Goal: Navigation & Orientation: Find specific page/section

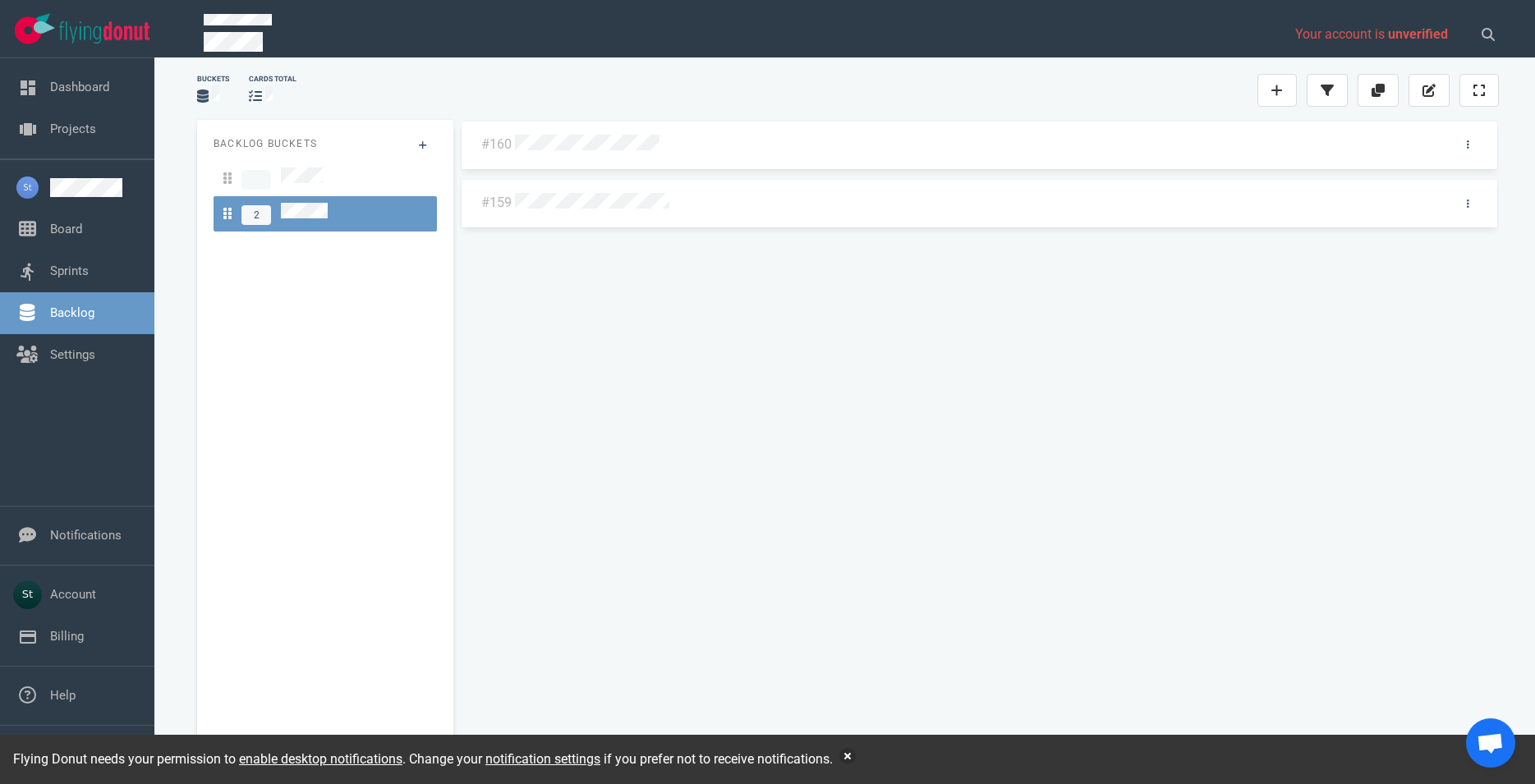
click at [83, 222] on link "Board" at bounding box center [65, 229] width 32 height 15
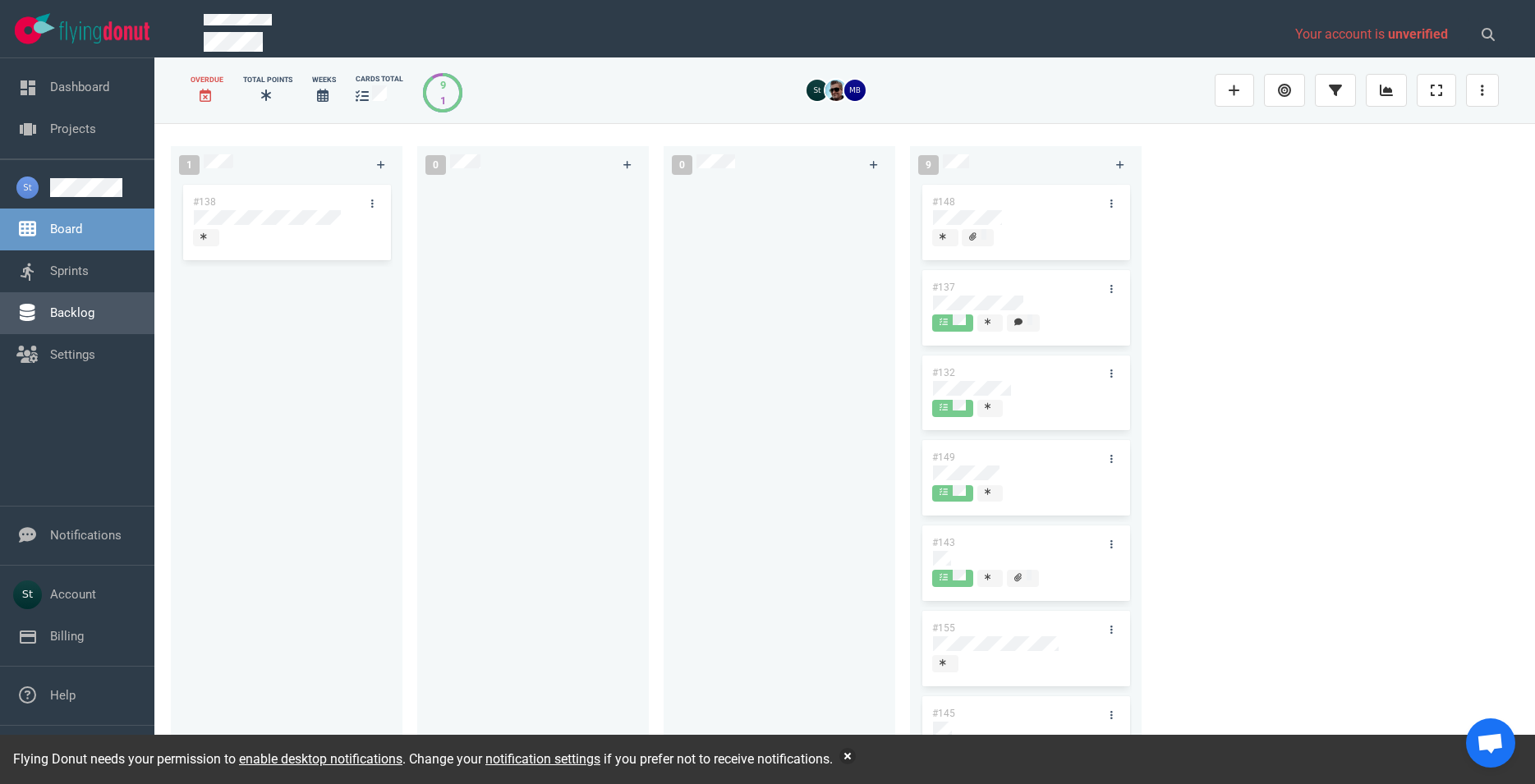
click at [73, 321] on link "Backlog" at bounding box center [72, 312] width 45 height 15
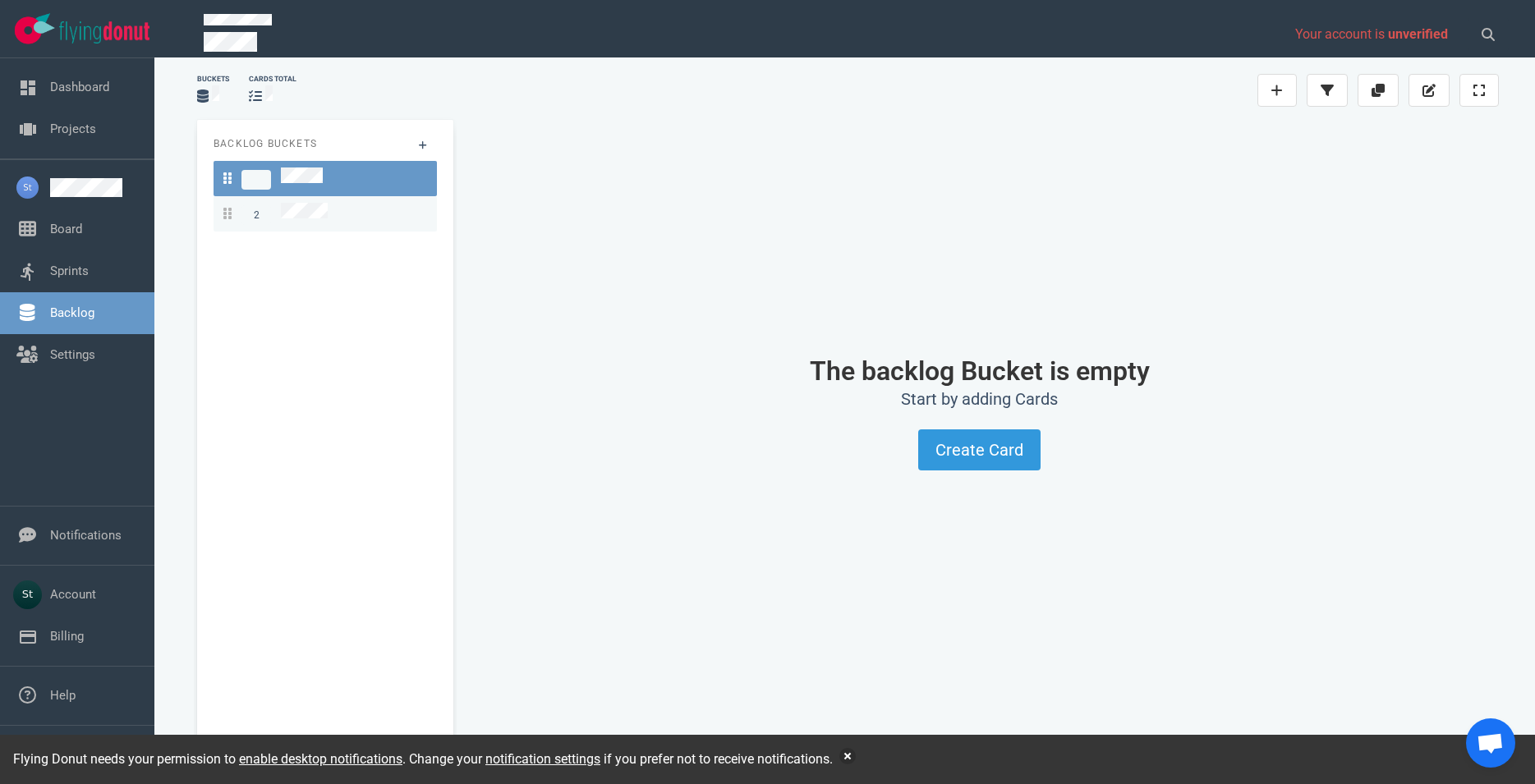
click at [335, 203] on div "2" at bounding box center [325, 214] width 204 height 22
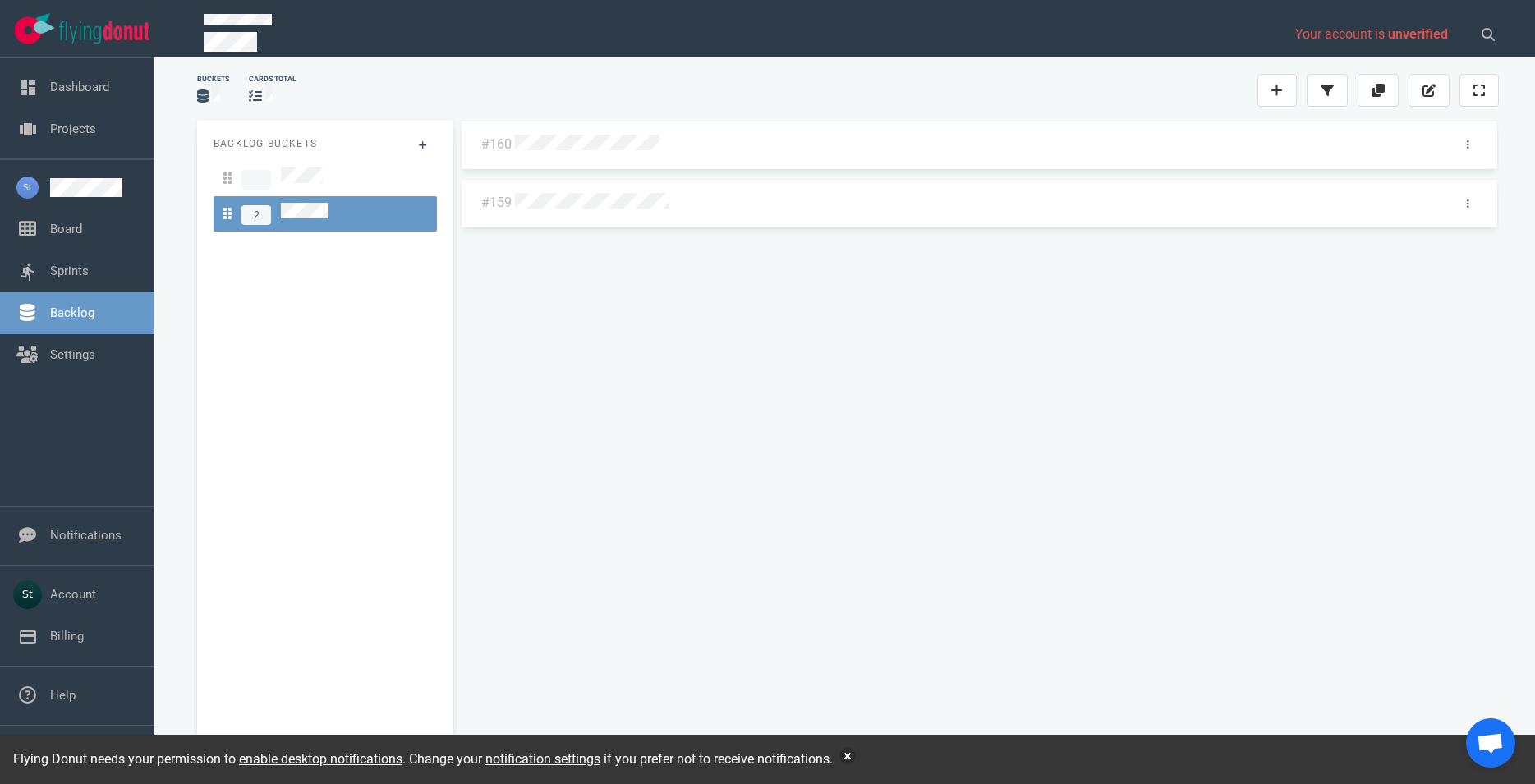
click at [591, 211] on div at bounding box center [975, 203] width 921 height 21
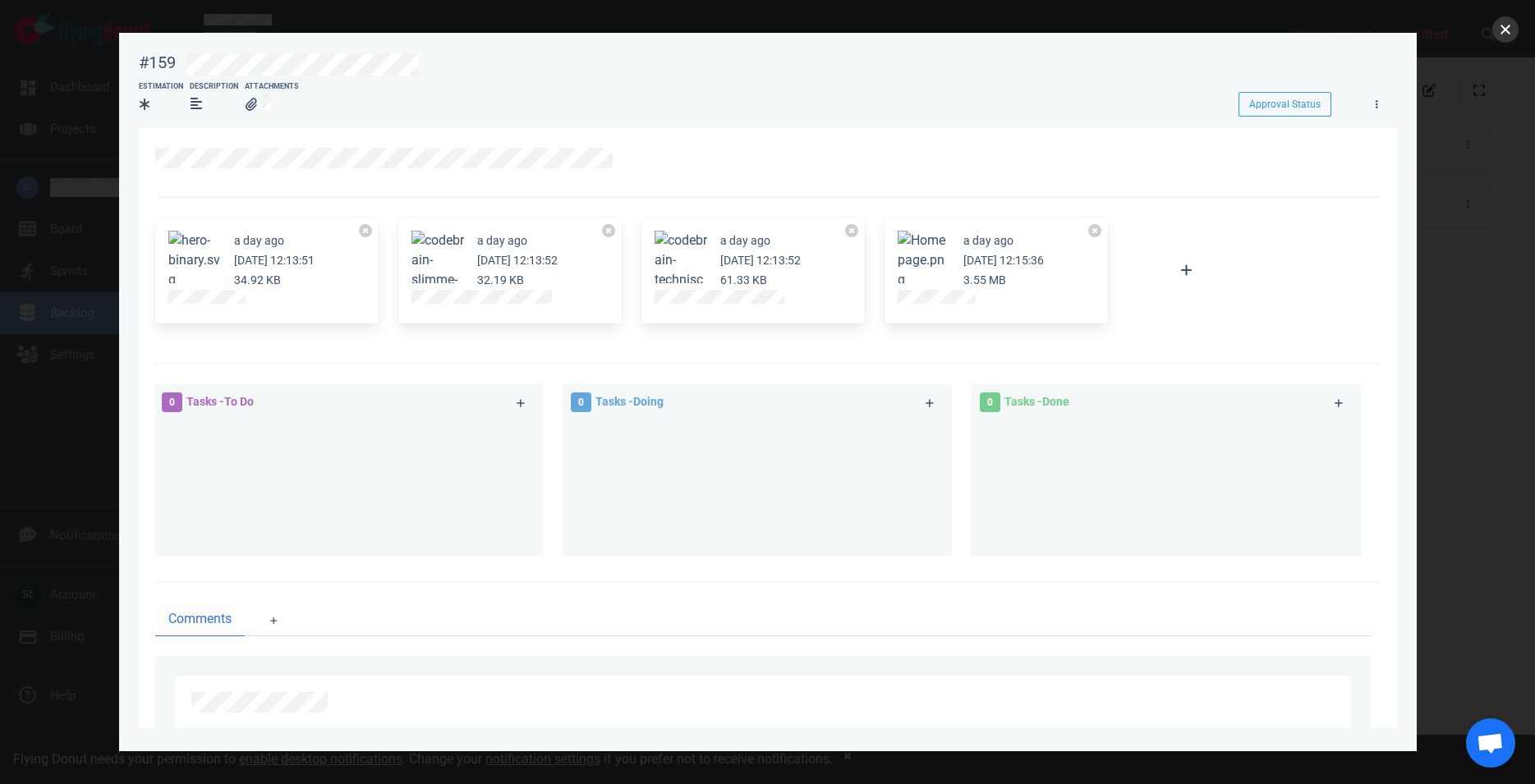
click at [1507, 28] on button "close" at bounding box center [1506, 29] width 27 height 27
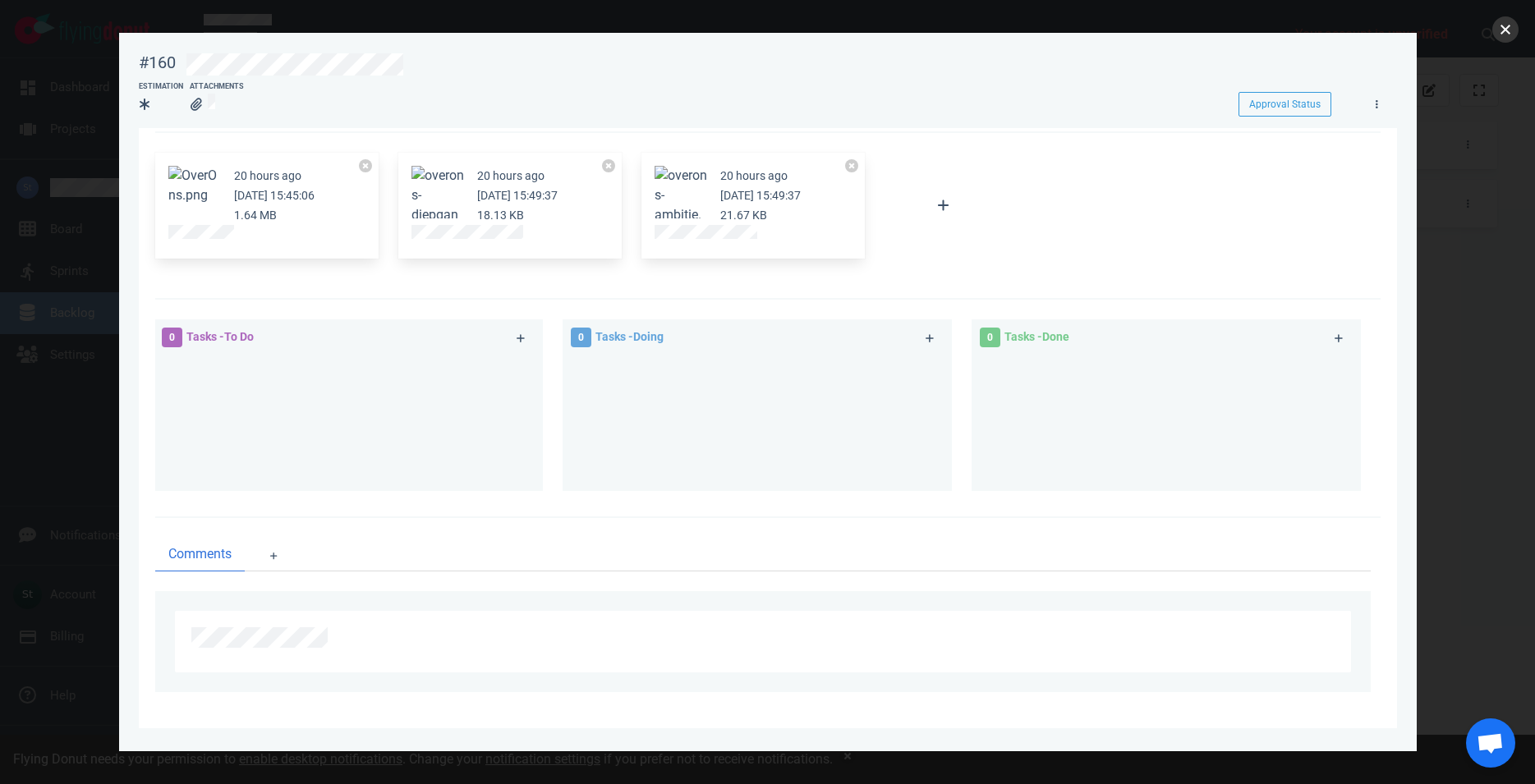
click at [1501, 30] on button "close" at bounding box center [1506, 29] width 27 height 27
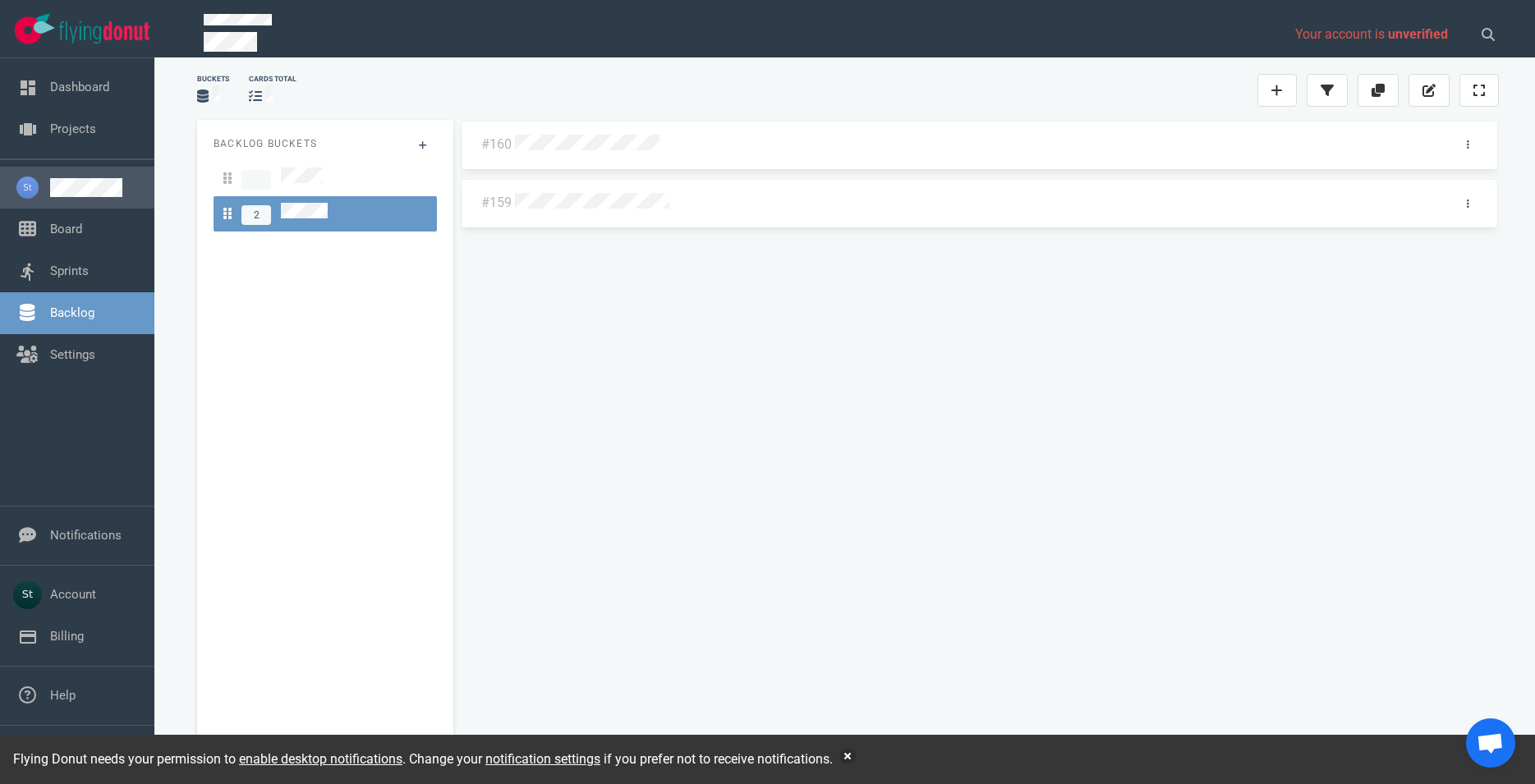
click at [50, 197] on link at bounding box center [95, 187] width 91 height 19
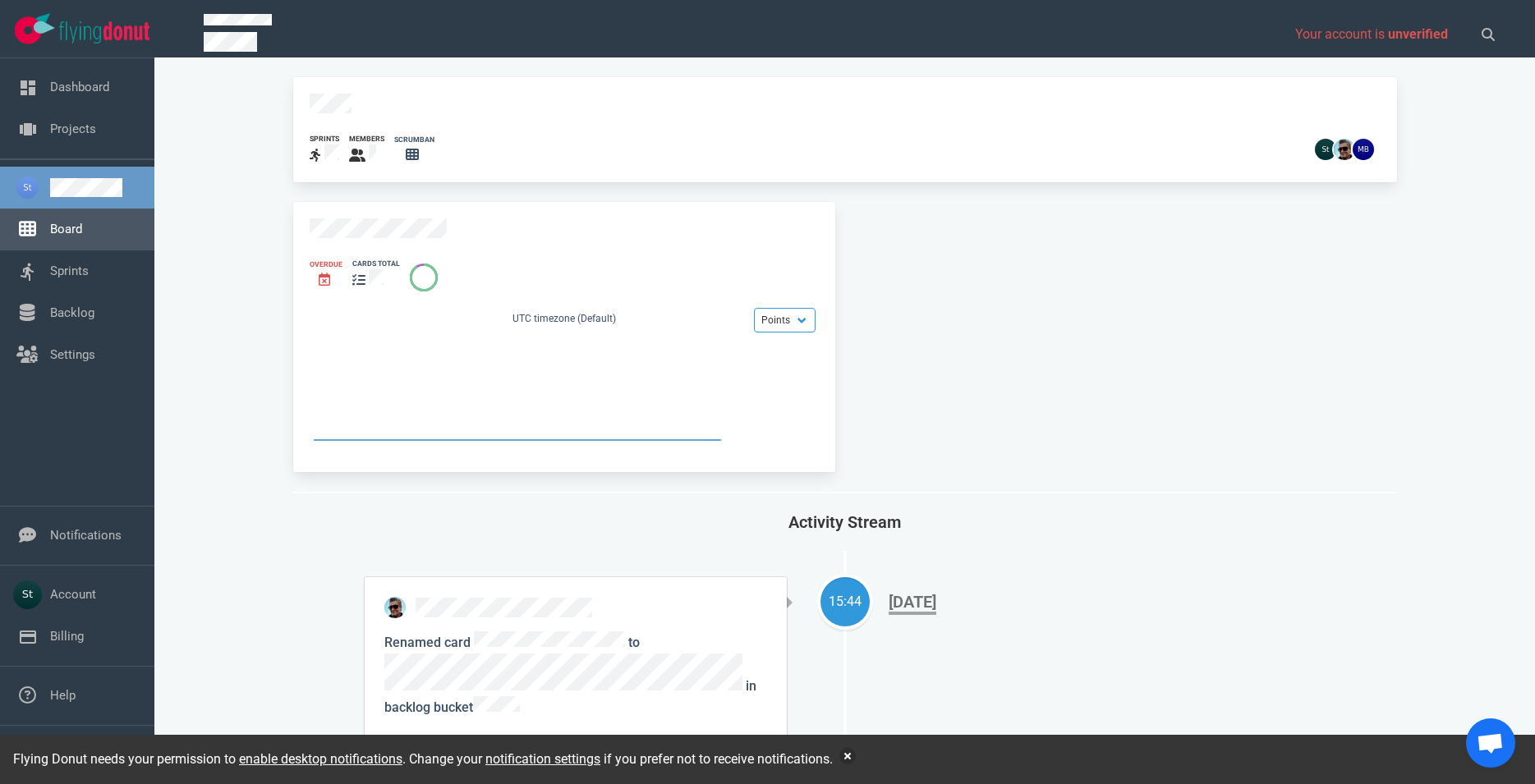
click at [83, 236] on link "Board" at bounding box center [65, 229] width 32 height 15
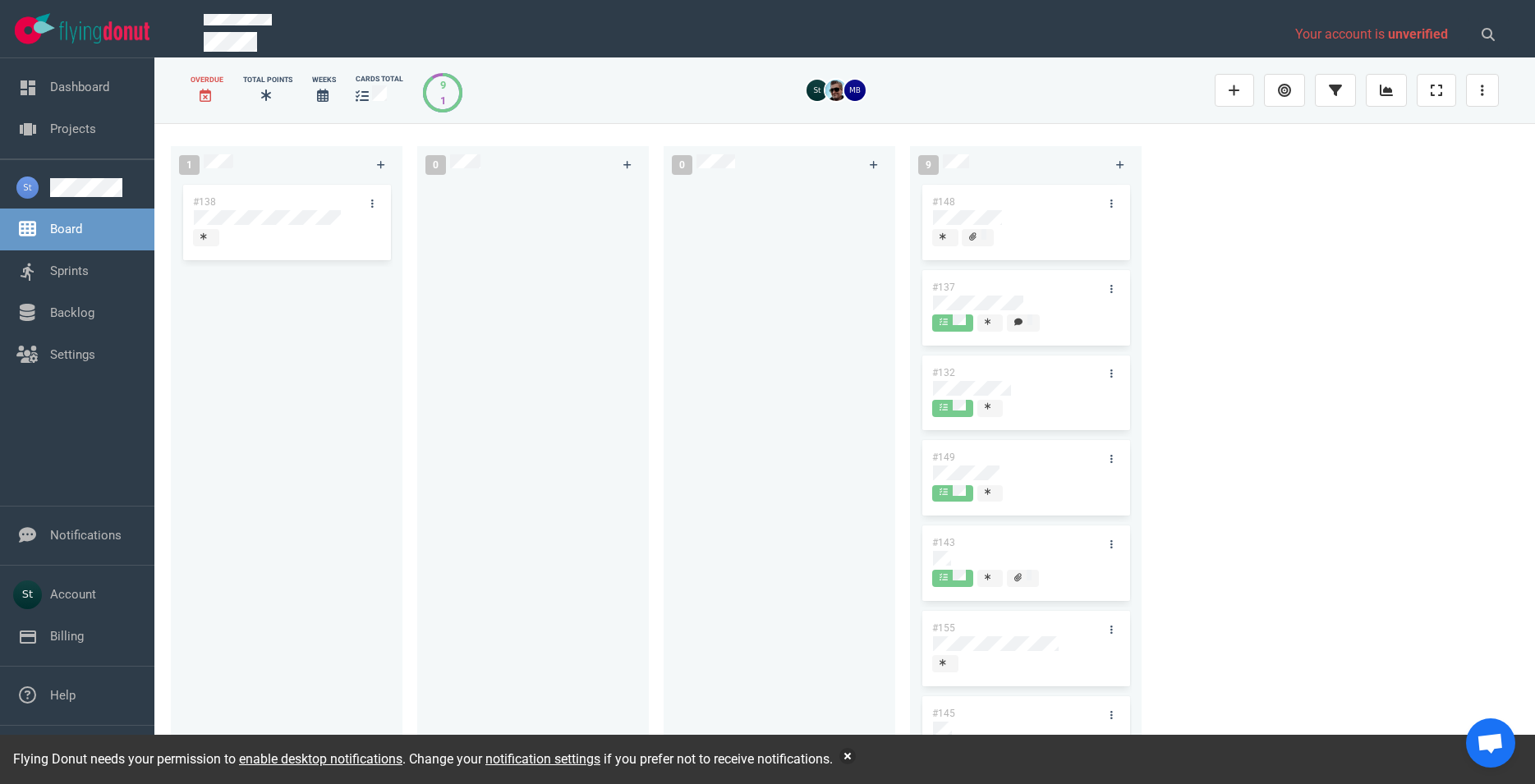
click at [844, 758] on div "Flying Donut needs your permission to enable desktop notifications . Change you…" at bounding box center [767, 759] width 1535 height 49
click at [850, 758] on button "button" at bounding box center [847, 756] width 16 height 16
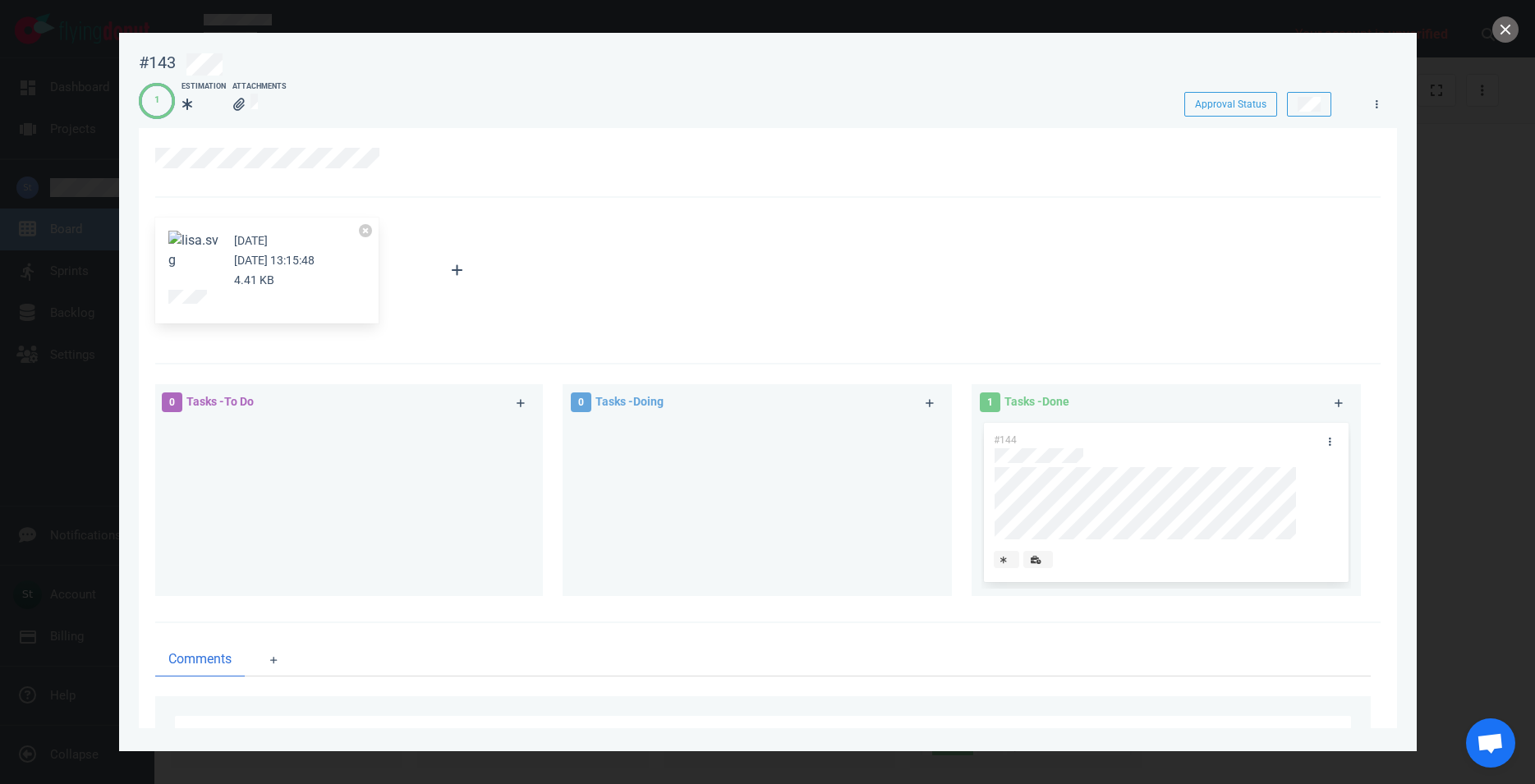
click at [1495, 11] on div at bounding box center [767, 392] width 1535 height 784
click at [1502, 23] on button "close" at bounding box center [1506, 29] width 27 height 27
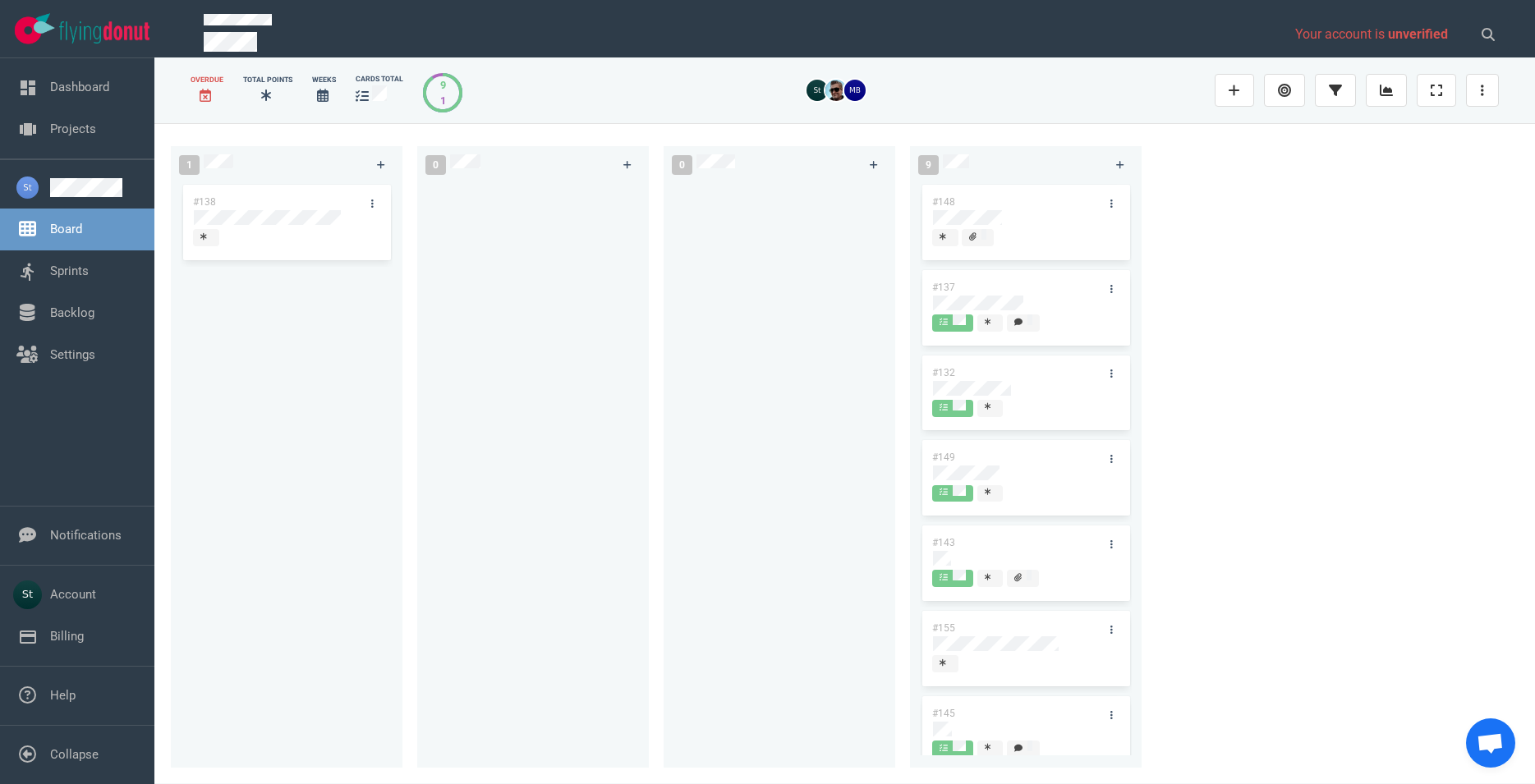
drag, startPoint x: 995, startPoint y: 206, endPoint x: 998, endPoint y: 230, distance: 24.2
click at [995, 211] on div "#148" at bounding box center [1026, 224] width 212 height 85
click at [998, 229] on div at bounding box center [1026, 227] width 186 height 3
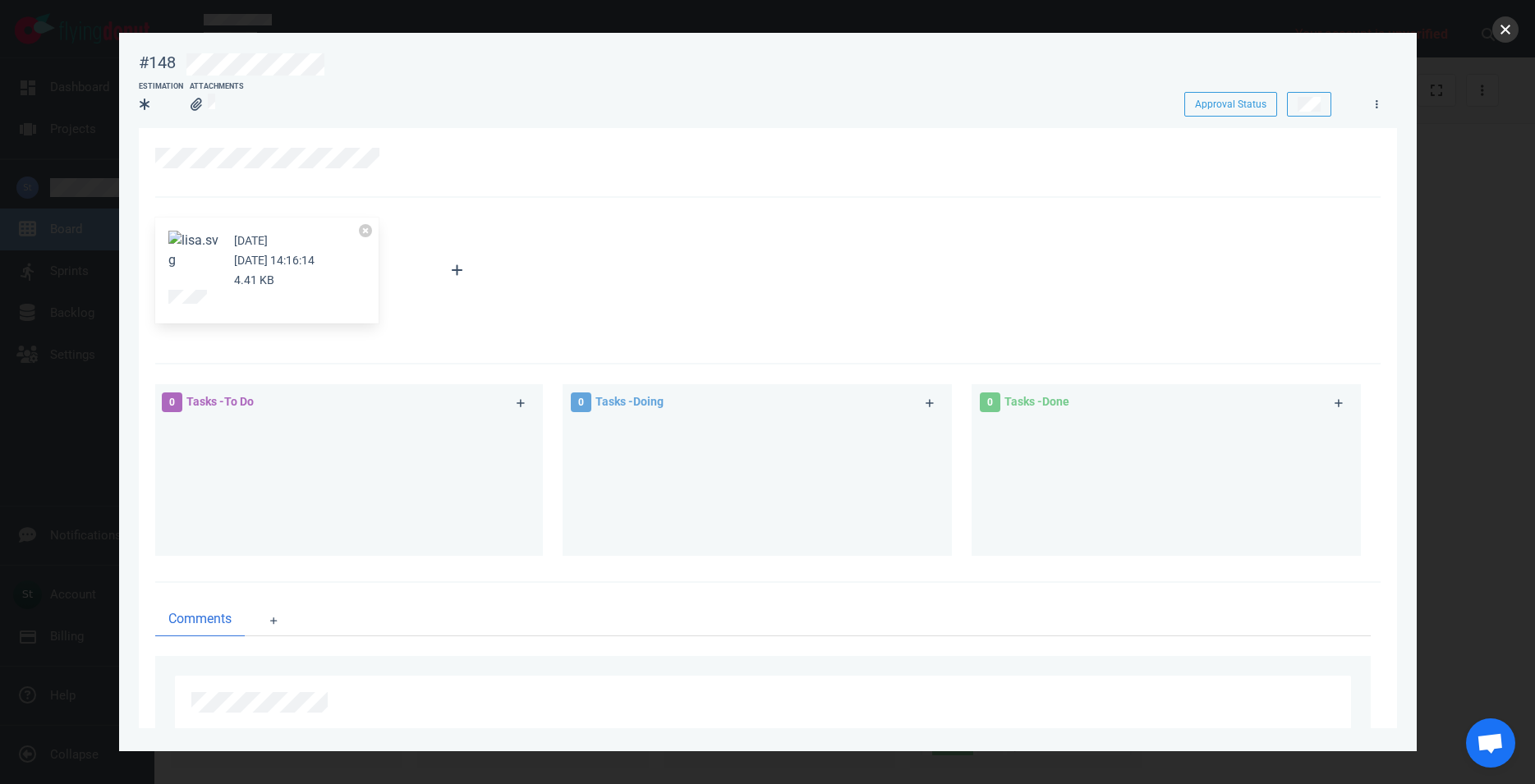
click at [1497, 33] on button "close" at bounding box center [1506, 29] width 27 height 27
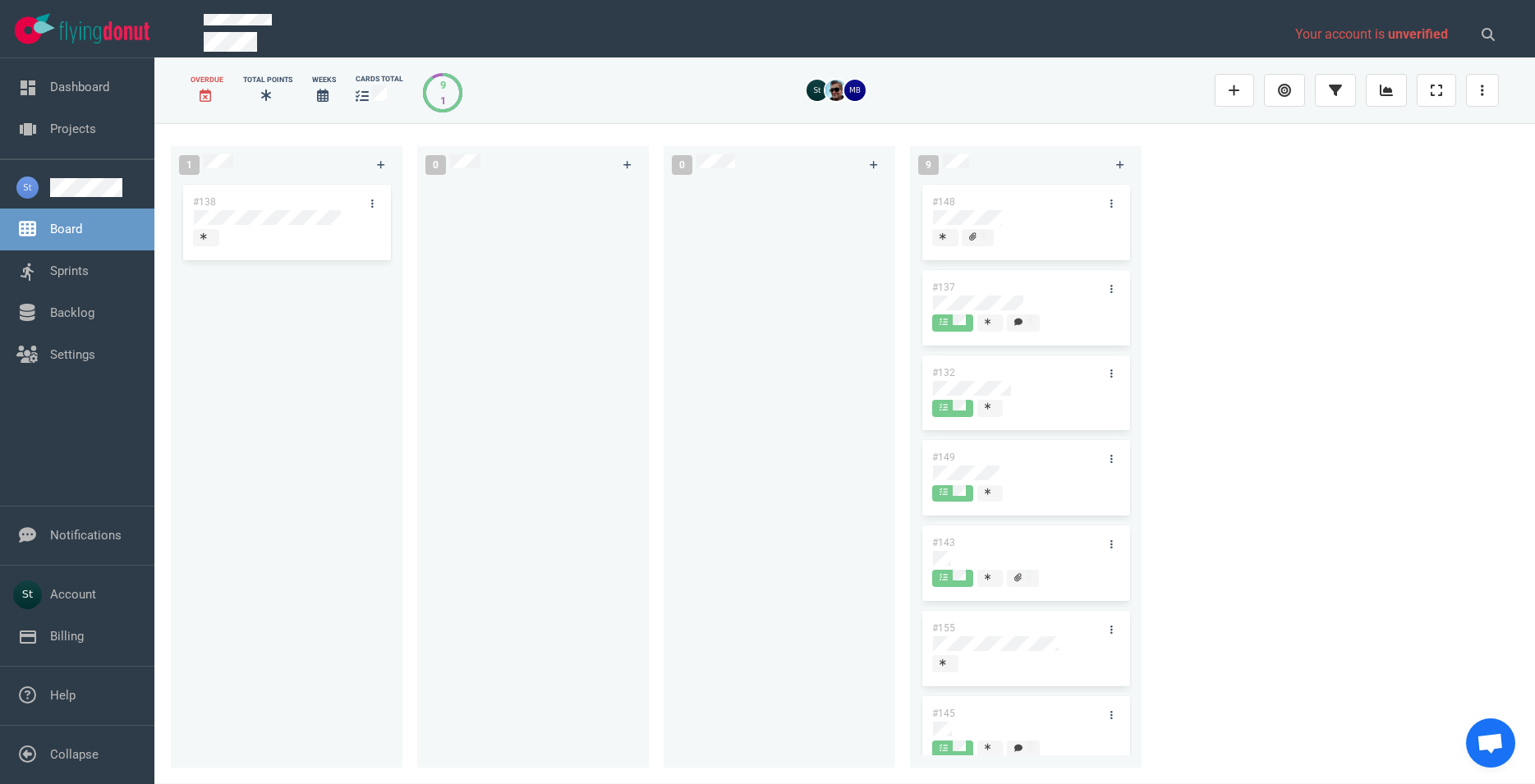
click at [961, 550] on div "#143" at bounding box center [1010, 542] width 175 height 34
click at [954, 554] on div at bounding box center [1026, 558] width 186 height 15
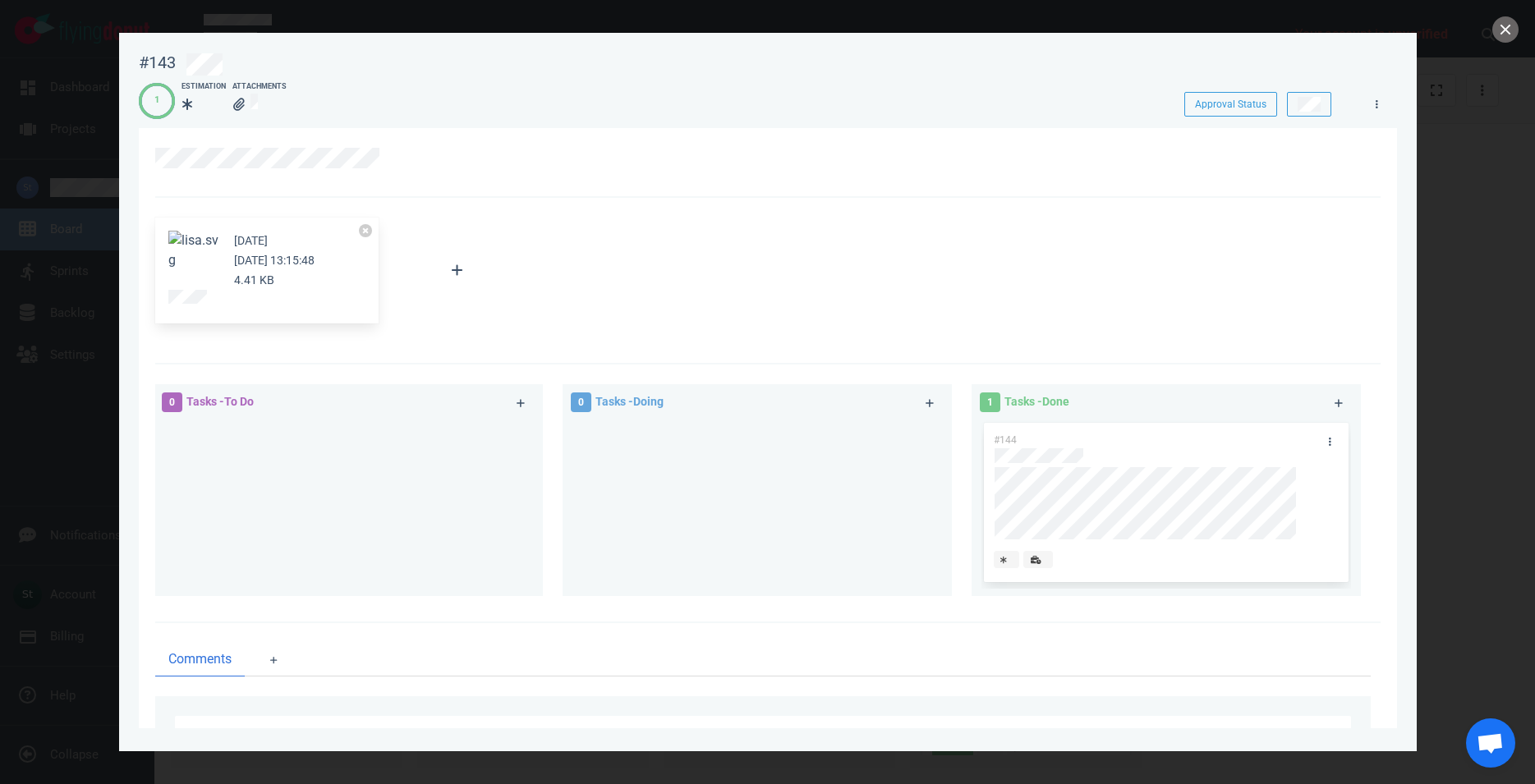
click at [175, 309] on div "[DATE] [DATE] 13:15:48 4.41 KB" at bounding box center [267, 271] width 224 height 107
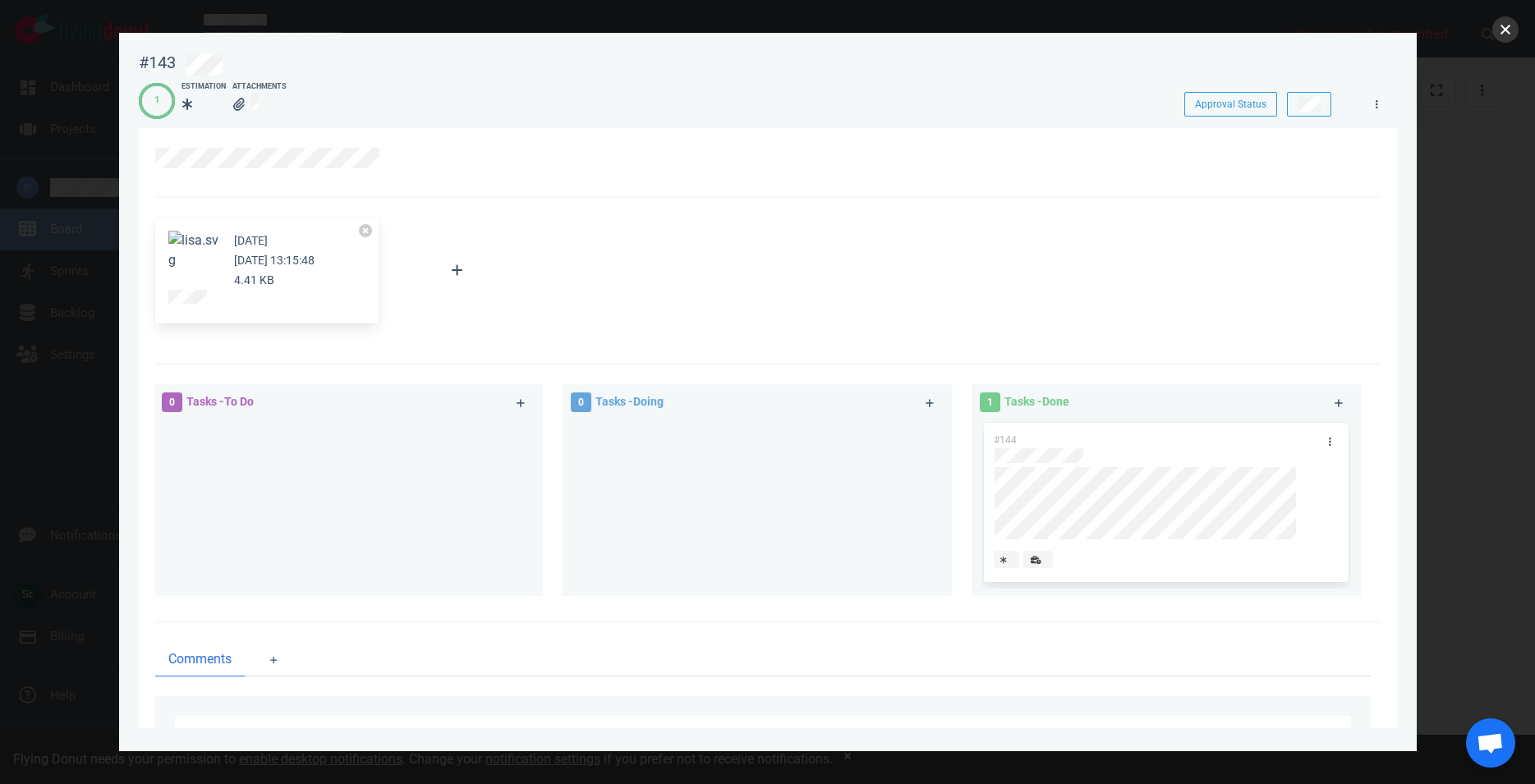
click at [1497, 25] on button "close" at bounding box center [1506, 29] width 27 height 27
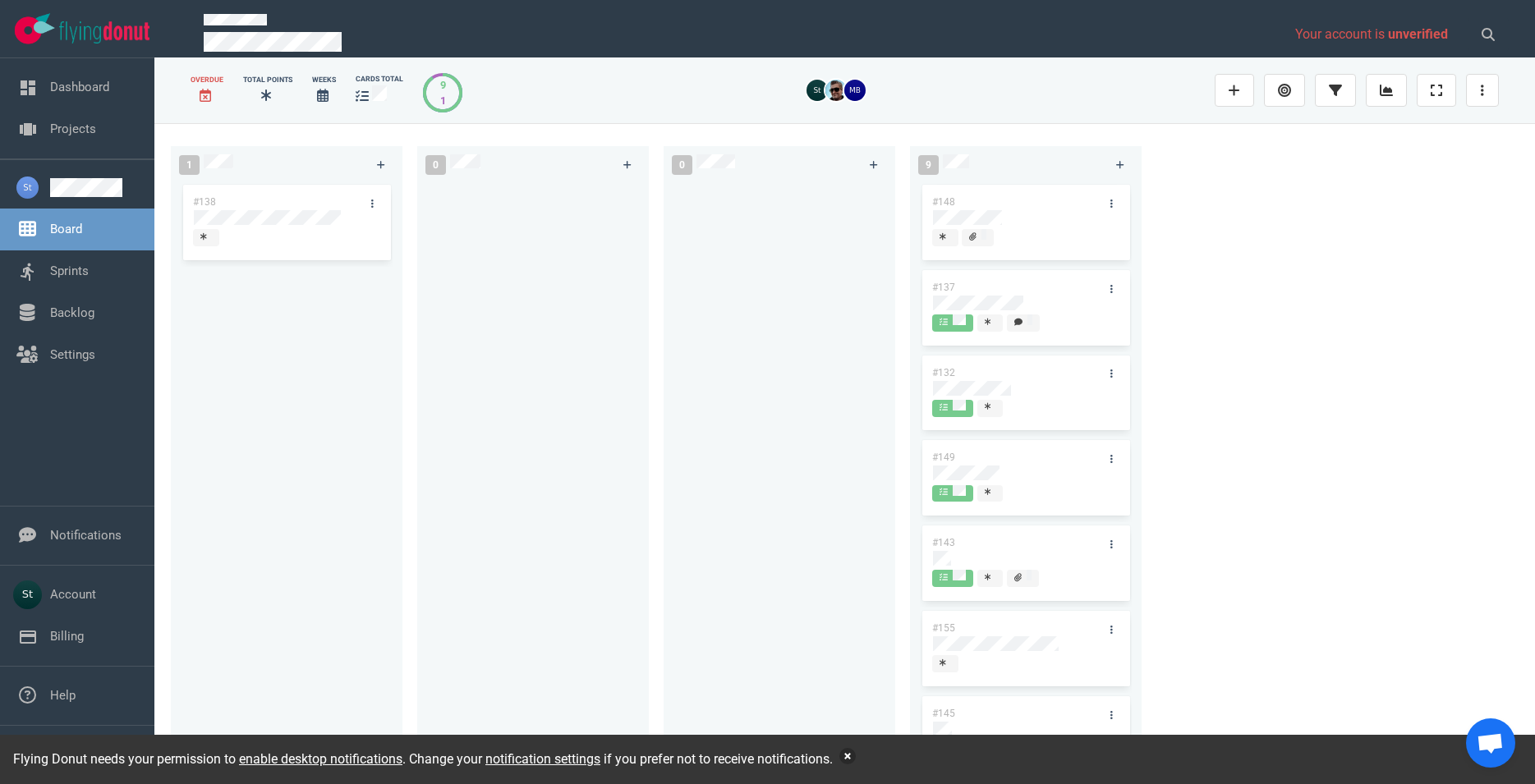
click at [856, 759] on button "button" at bounding box center [847, 756] width 16 height 16
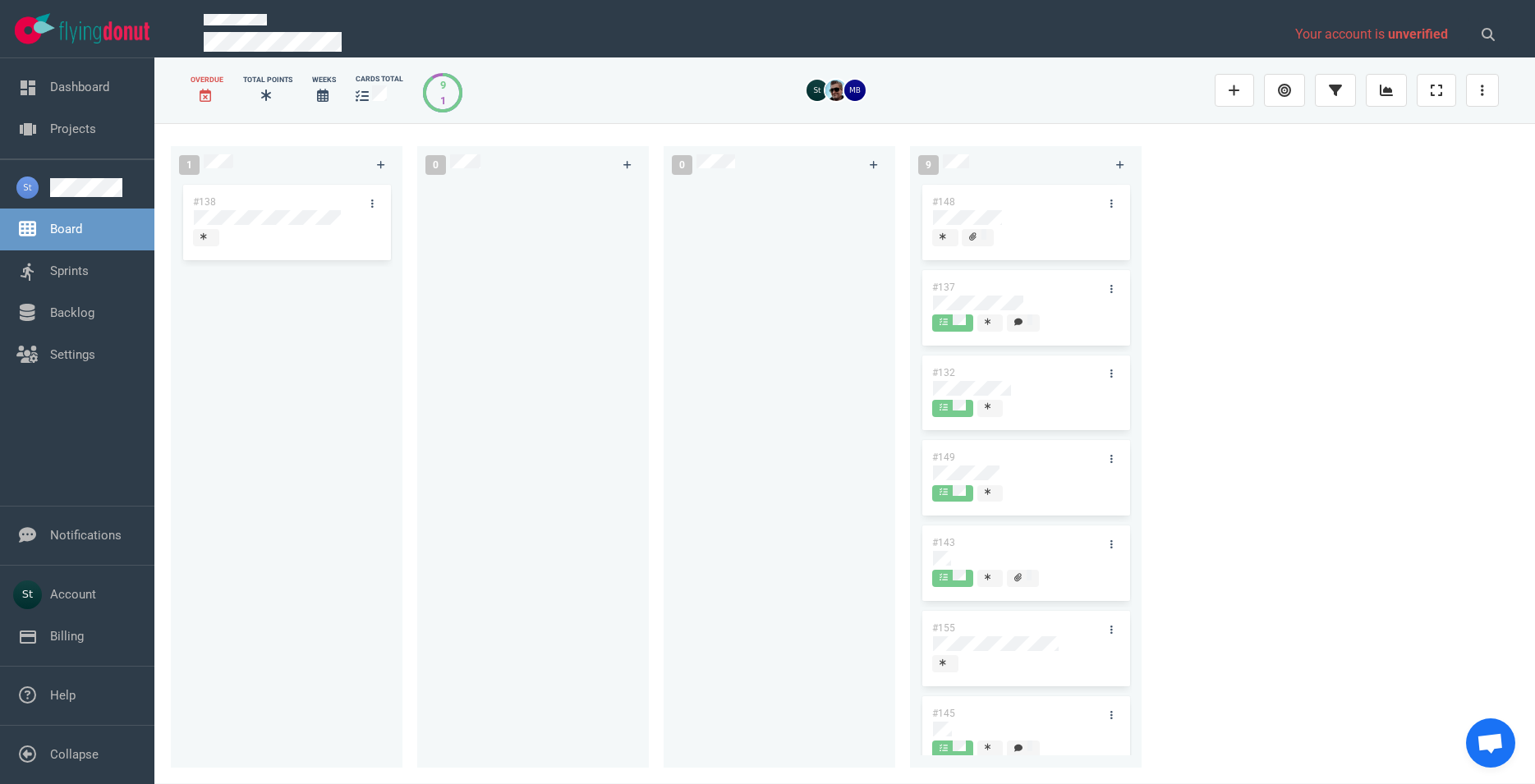
drag, startPoint x: 835, startPoint y: 673, endPoint x: 798, endPoint y: 530, distance: 147.7
click at [798, 531] on div at bounding box center [779, 465] width 212 height 567
